Goal: Transaction & Acquisition: Purchase product/service

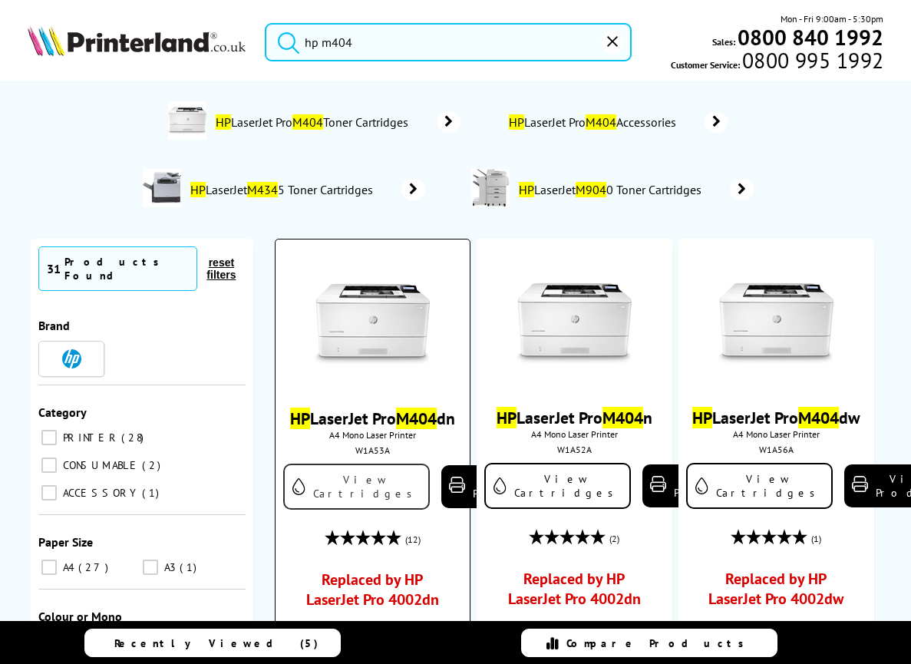
type input "hp m404"
click at [344, 510] on link "View Cartridges" at bounding box center [356, 487] width 147 height 46
